Goal: Transaction & Acquisition: Purchase product/service

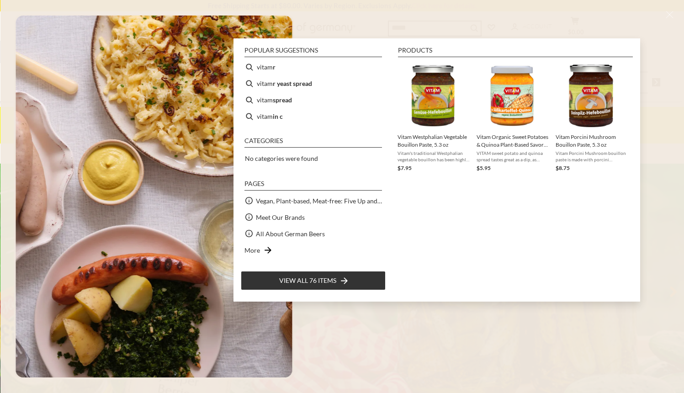
scroll to position [271, 0]
click at [283, 82] on b "r yeast spread" at bounding box center [292, 83] width 39 height 11
type input "**********"
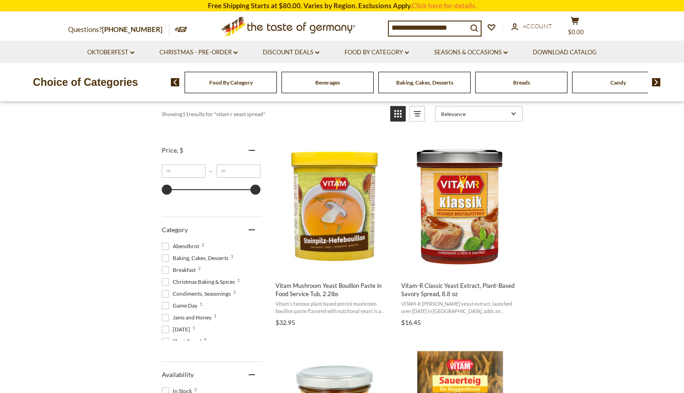
scroll to position [142, 0]
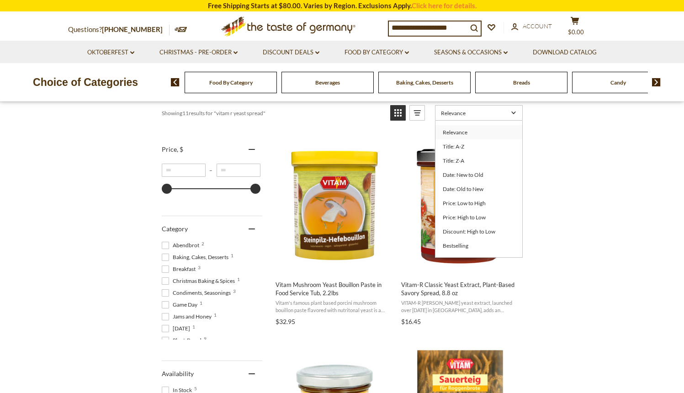
click at [515, 114] on link "Relevance" at bounding box center [479, 113] width 88 height 16
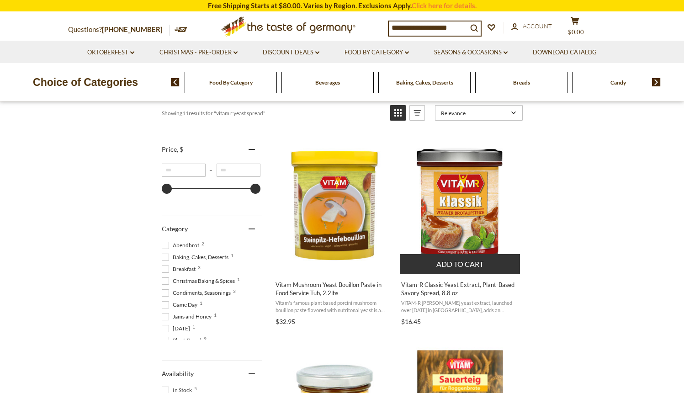
click at [467, 191] on img "Vitam-R Classic Yeast Extract, Plant-Based Savory Spread, 8.8 oz" at bounding box center [460, 205] width 121 height 121
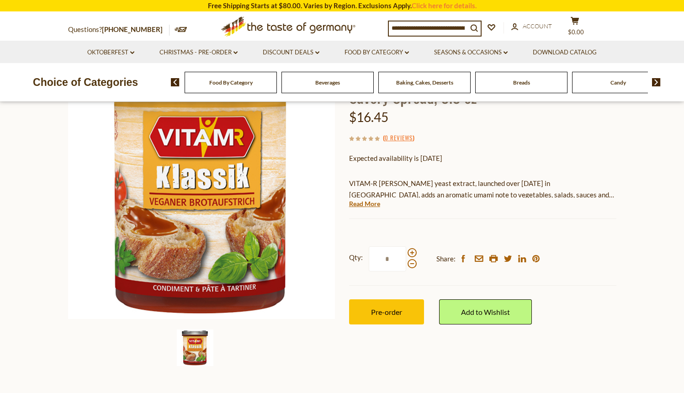
scroll to position [102, 0]
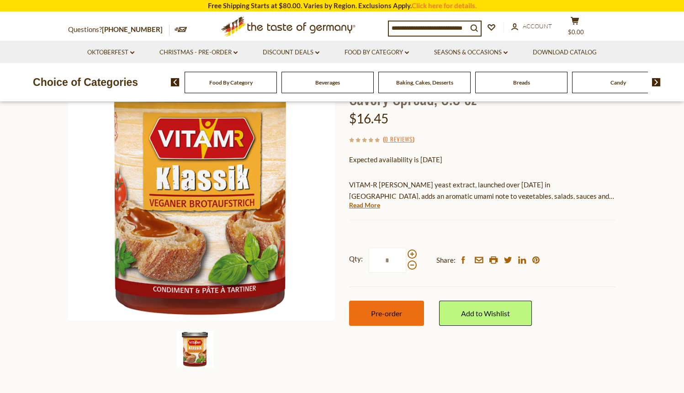
click at [379, 318] on button "Pre-order" at bounding box center [386, 313] width 75 height 25
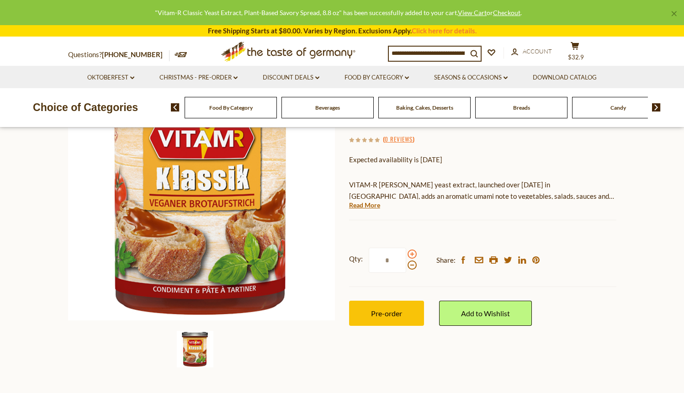
click at [412, 255] on span at bounding box center [412, 254] width 9 height 9
click at [406, 255] on input "*" at bounding box center [387, 260] width 37 height 25
click at [412, 255] on span at bounding box center [412, 254] width 9 height 9
click at [406, 255] on input "*" at bounding box center [387, 260] width 37 height 25
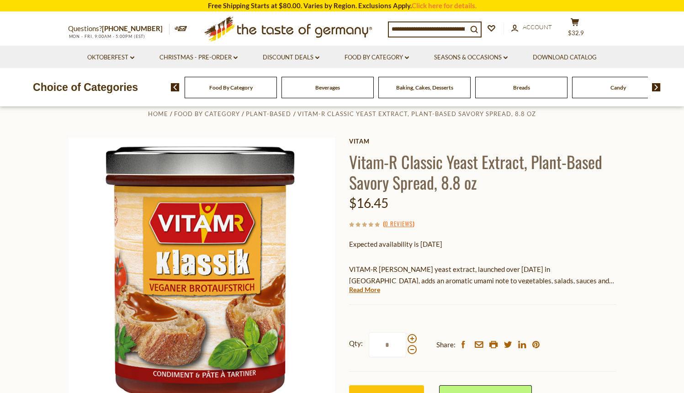
scroll to position [31, 0]
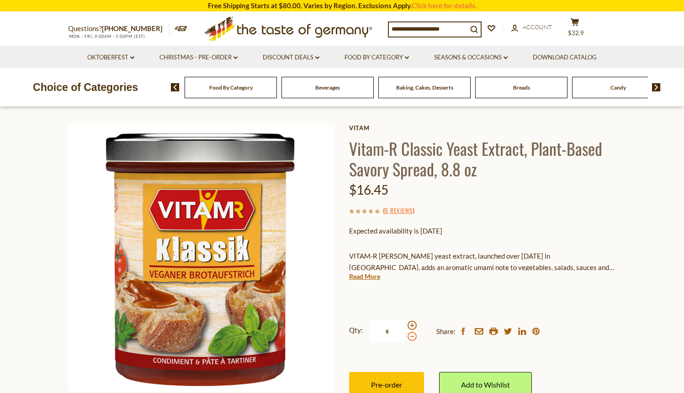
click at [412, 336] on span at bounding box center [412, 336] width 9 height 9
click at [406, 336] on input "*" at bounding box center [387, 331] width 37 height 25
type input "*"
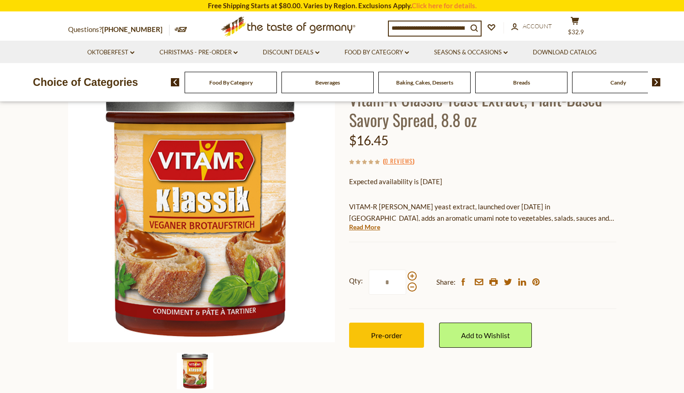
scroll to position [84, 0]
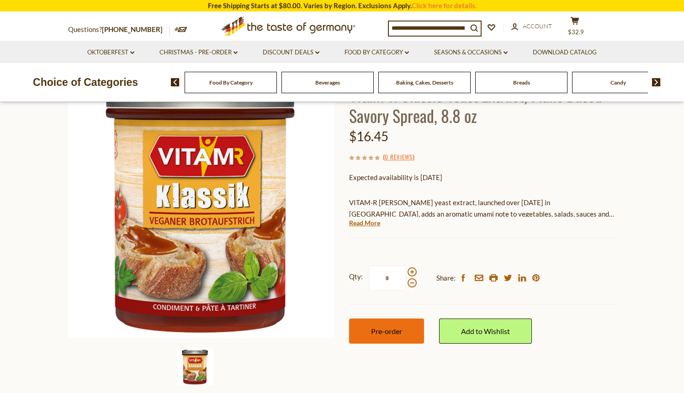
click at [385, 335] on span "Pre-order" at bounding box center [386, 331] width 31 height 9
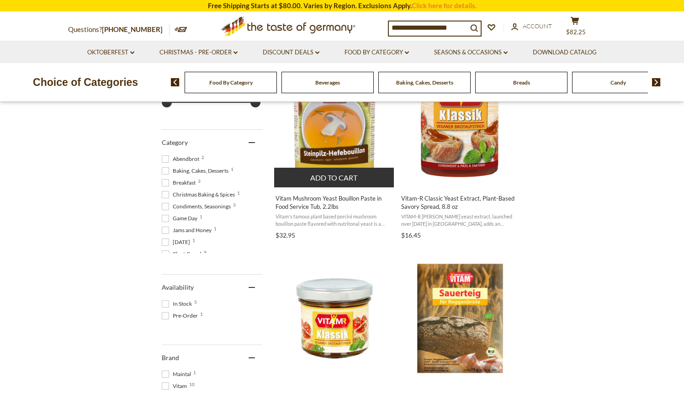
scroll to position [220, 0]
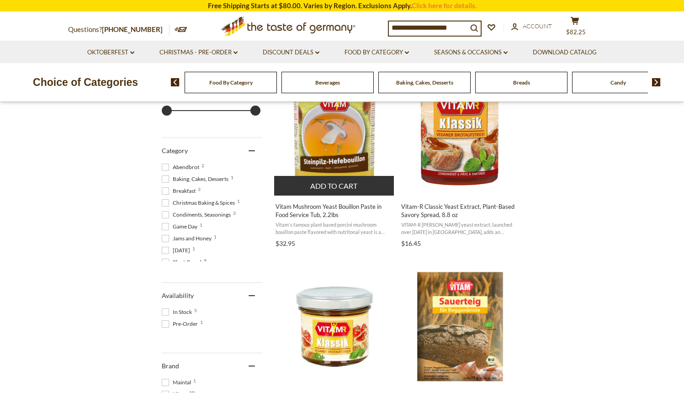
click at [333, 190] on button "Add to cart" at bounding box center [334, 186] width 120 height 20
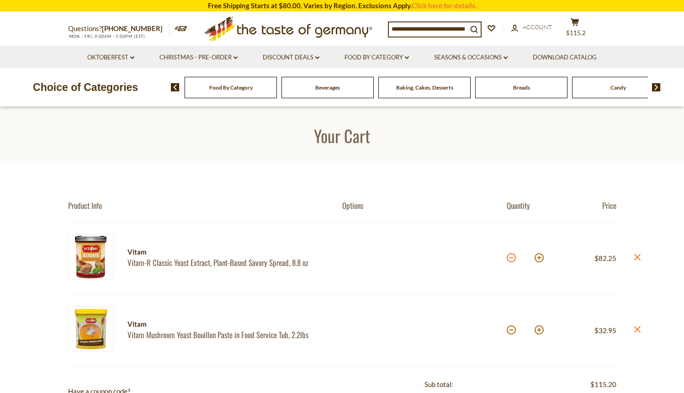
click at [512, 259] on button at bounding box center [511, 257] width 9 height 9
type input "*"
click at [512, 259] on button at bounding box center [511, 257] width 9 height 9
type input "*"
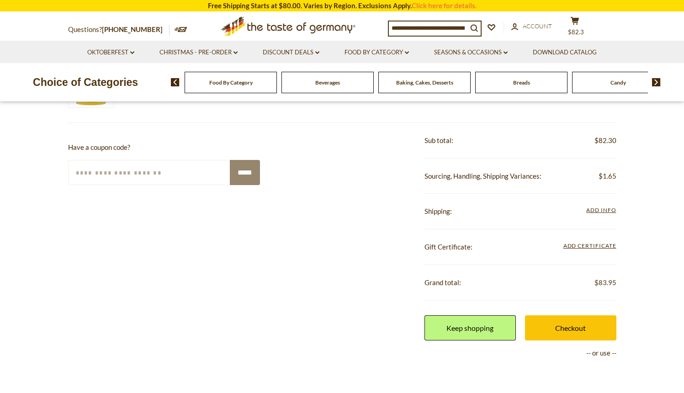
scroll to position [247, 0]
